Goal: Task Accomplishment & Management: Manage account settings

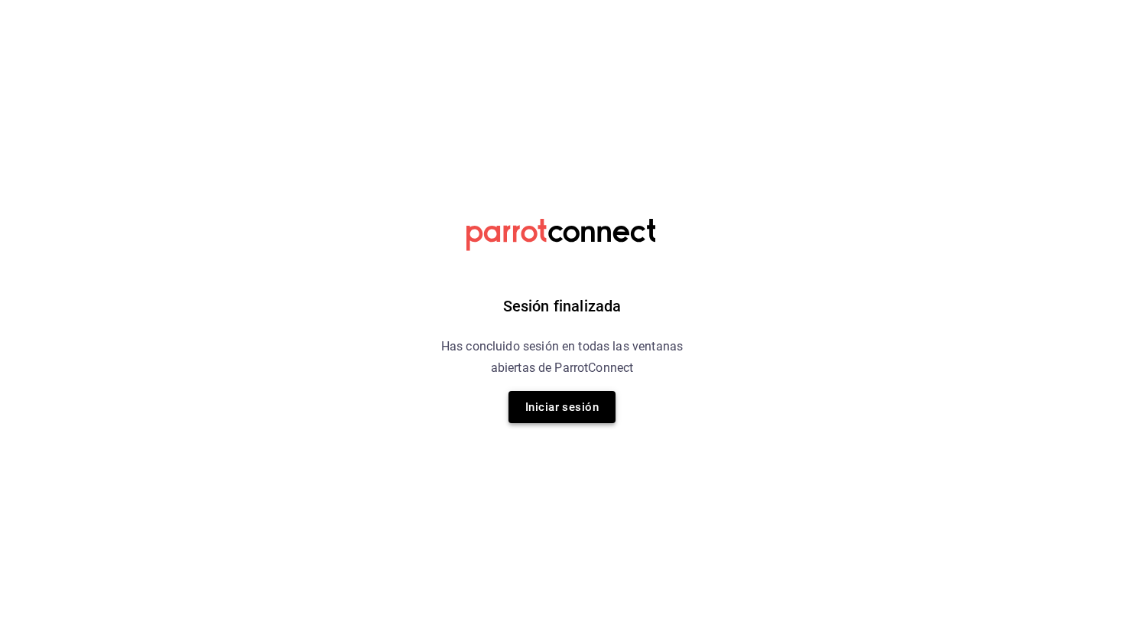
click at [562, 413] on button "Iniciar sesión" at bounding box center [562, 407] width 107 height 32
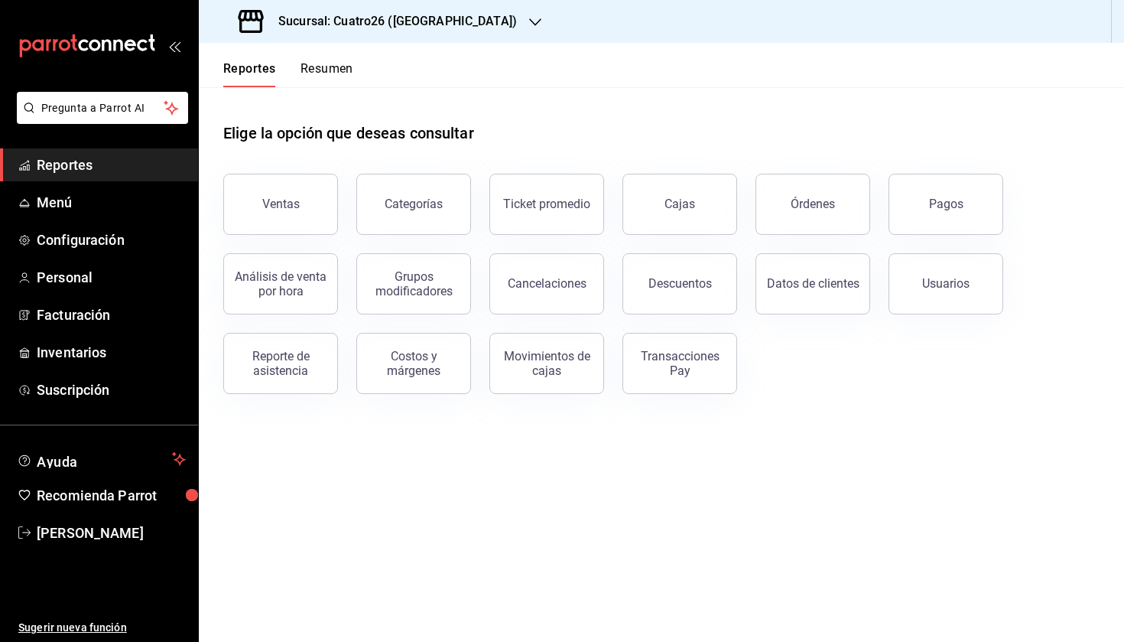
click at [354, 24] on h3 "Sucursal: Cuatro26 (Cuernavaca)" at bounding box center [391, 21] width 251 height 18
click at [310, 92] on div "Casa Encanto (Cuernavaca)" at bounding box center [313, 100] width 229 height 34
click at [333, 65] on button "Resumen" at bounding box center [327, 74] width 53 height 26
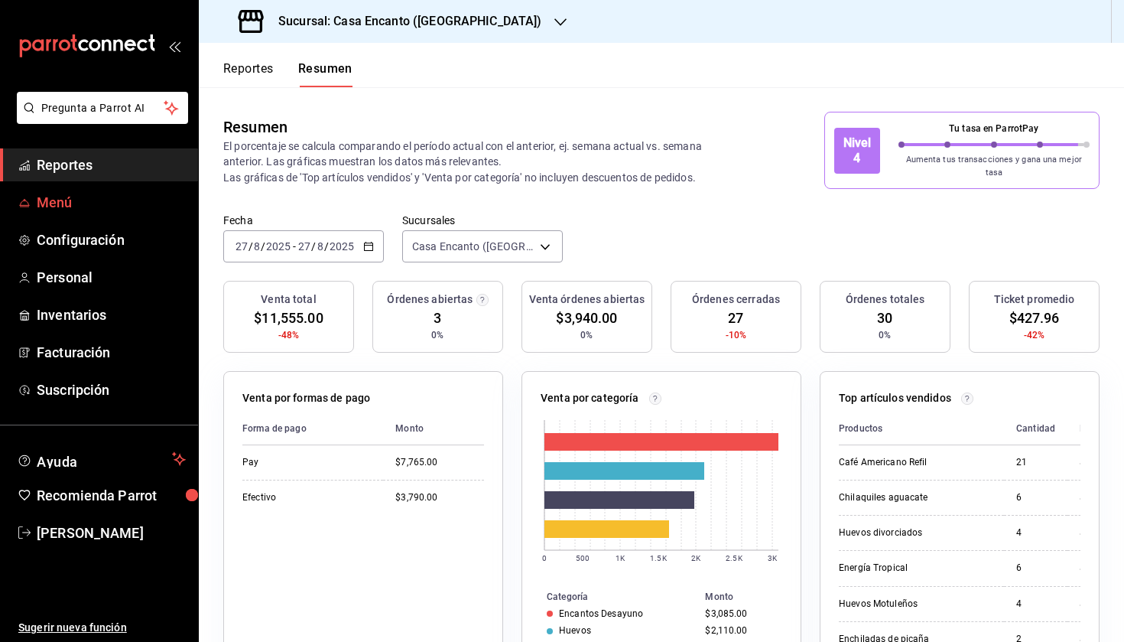
click at [104, 197] on span "Menú" at bounding box center [111, 202] width 149 height 21
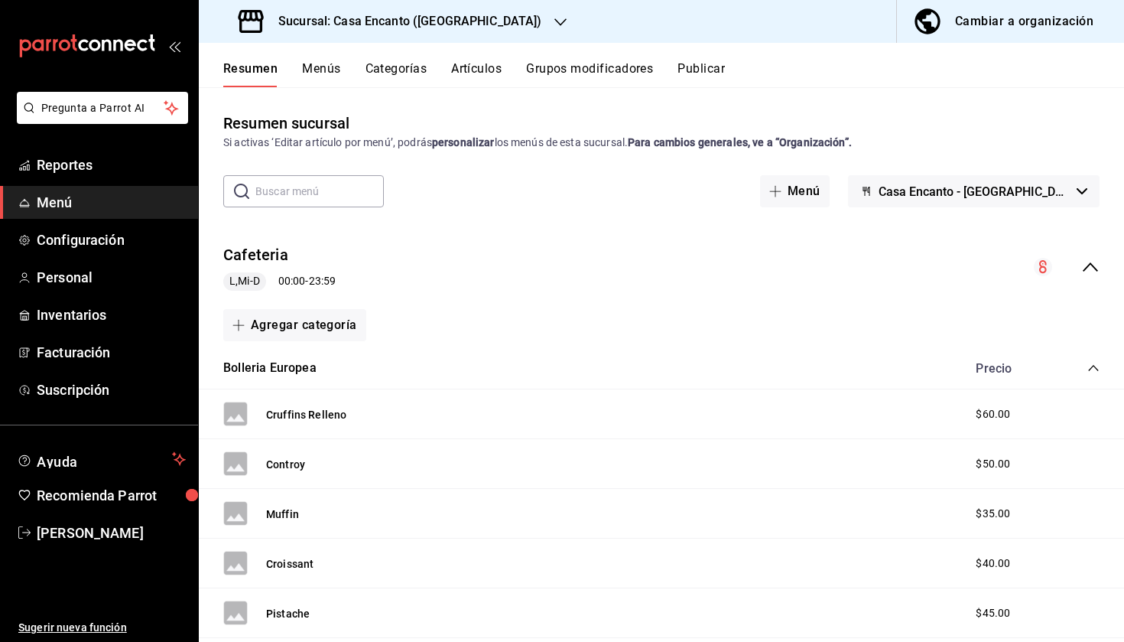
click at [474, 68] on button "Artículos" at bounding box center [476, 74] width 50 height 26
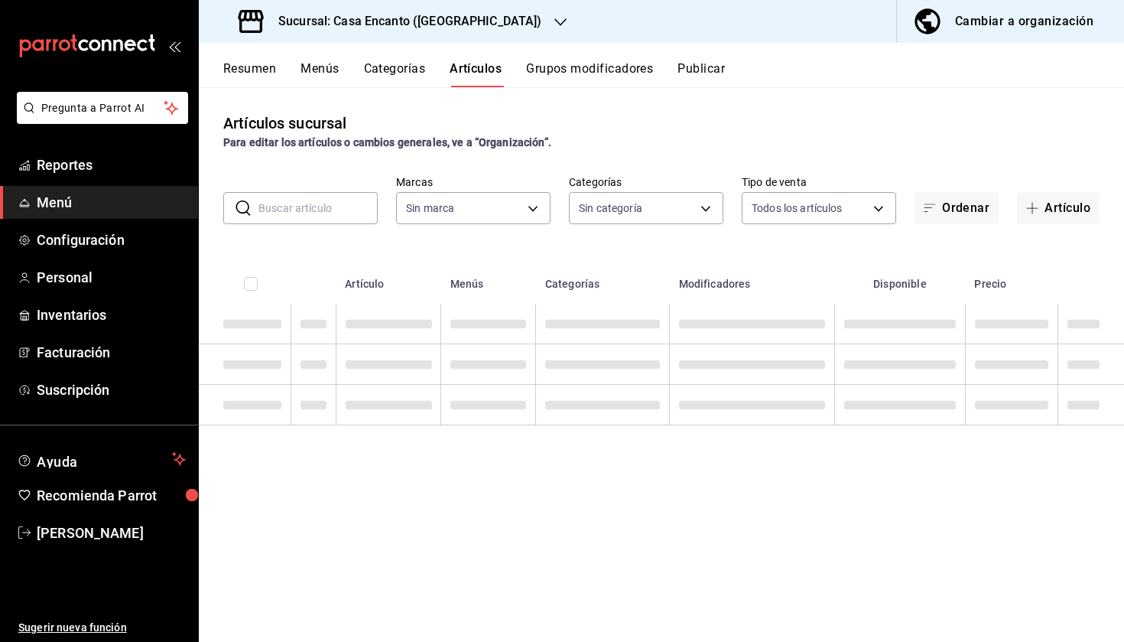
type input "dbeee84c-e3f2-405f-87ec-4bd3096e6bed"
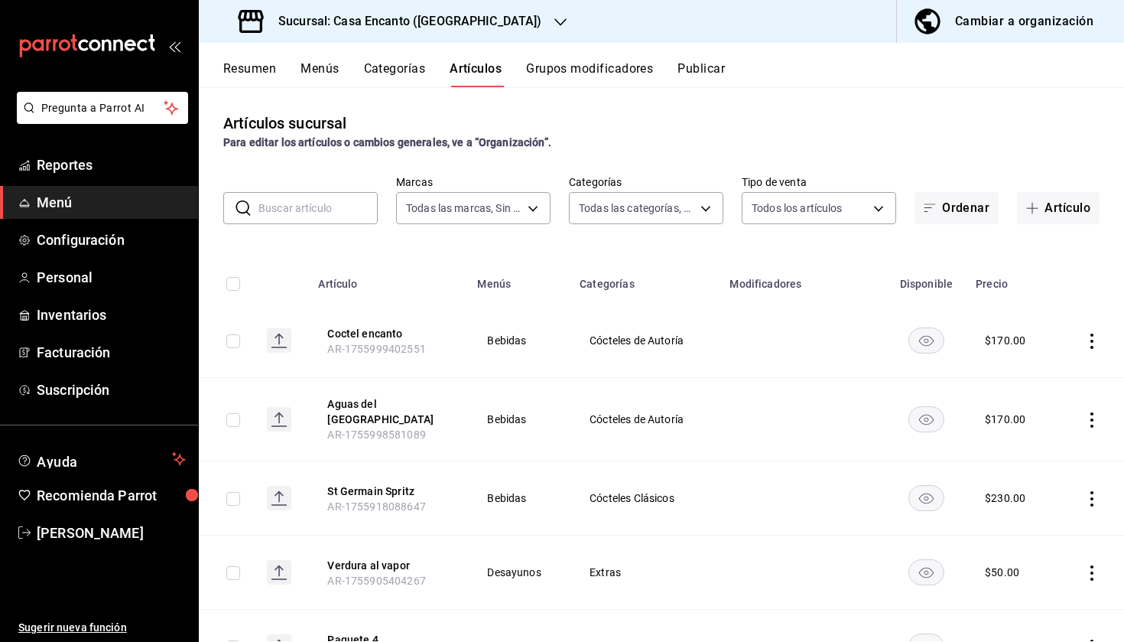
type input "c34433a3-9c9a-45f0-845c-32576d181285,27d5a01d-a4d8-46a4-810e-01381fcd00fd,adee7…"
